Goal: Information Seeking & Learning: Learn about a topic

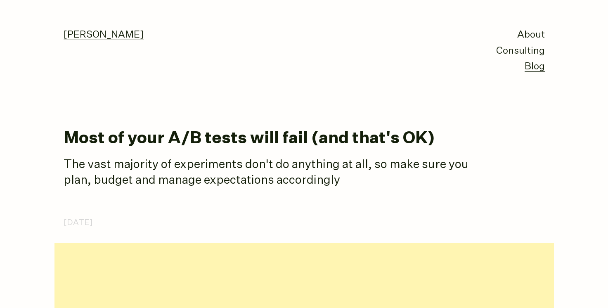
click at [75, 36] on link "[PERSON_NAME]" at bounding box center [104, 35] width 80 height 10
drag, startPoint x: 134, startPoint y: 36, endPoint x: 63, endPoint y: 36, distance: 71.0
click at [63, 36] on div "Oliver Palmer About Consulting Blog" at bounding box center [304, 37] width 500 height 75
copy link "[PERSON_NAME]"
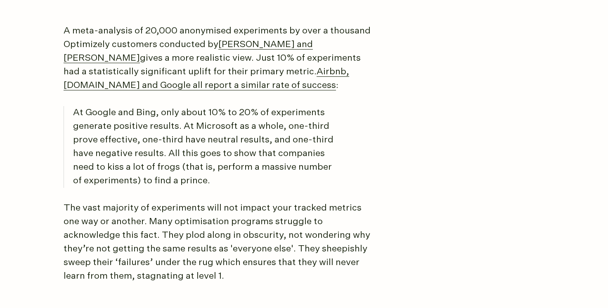
scroll to position [893, 0]
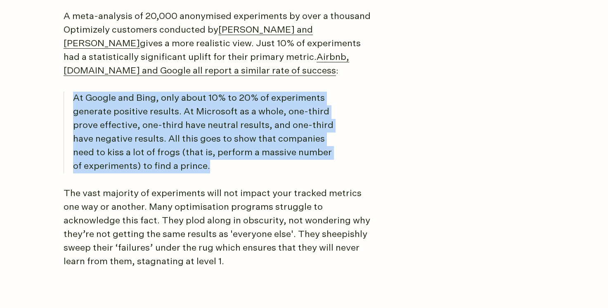
drag, startPoint x: 211, startPoint y: 166, endPoint x: 79, endPoint y: 92, distance: 151.9
click at [79, 92] on p "At Google and Bing, only about 10% to 20% of experiments generate positive resu…" at bounding box center [207, 133] width 269 height 82
drag, startPoint x: 76, startPoint y: 99, endPoint x: 200, endPoint y: 171, distance: 143.7
click at [200, 171] on p "At Google and Bing, only about 10% to 20% of experiments generate positive resu…" at bounding box center [207, 133] width 269 height 82
copy p "At Google and Bing, only about 10% to 20% of experiments generate positive resu…"
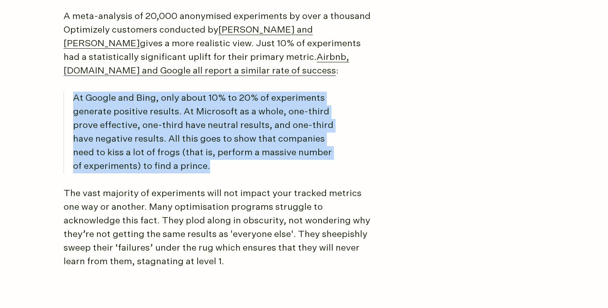
click at [209, 109] on p "At Google and Bing, only about 10% to 20% of experiments generate positive resu…" at bounding box center [207, 133] width 269 height 82
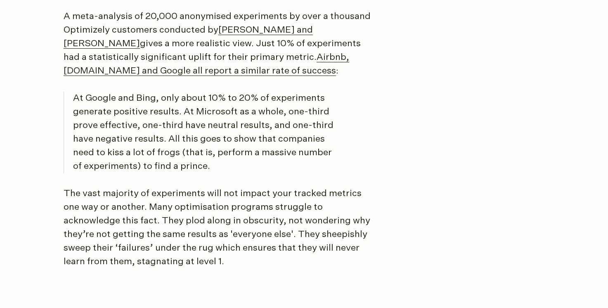
click at [198, 139] on p "At Google and Bing, only about 10% to 20% of experiments generate positive resu…" at bounding box center [207, 133] width 269 height 82
drag, startPoint x: 84, startPoint y: 98, endPoint x: 115, endPoint y: 101, distance: 30.6
click at [115, 101] on p "At Google and Bing, only about 10% to 20% of experiments generate positive resu…" at bounding box center [207, 133] width 269 height 82
copy p "Google"
click at [140, 73] on link "Airbnb, Booking.com and Google all report a similar rate of success" at bounding box center [207, 64] width 286 height 23
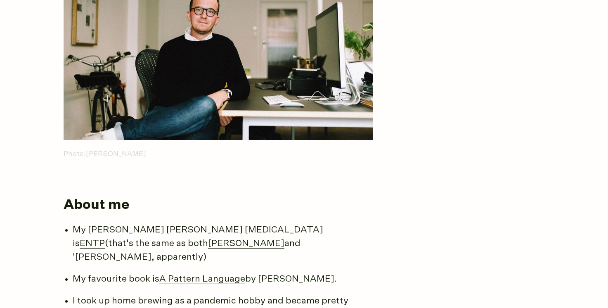
scroll to position [140, 0]
